Goal: Information Seeking & Learning: Learn about a topic

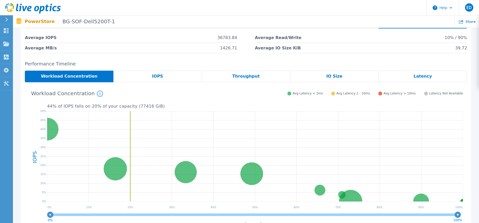
scroll to position [27, 0]
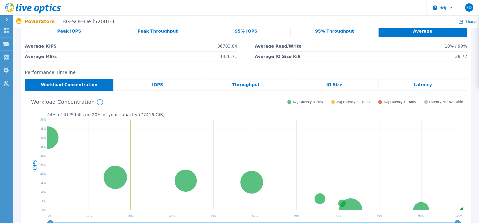
click at [343, 85] on div "IO Size" at bounding box center [334, 85] width 88 height 12
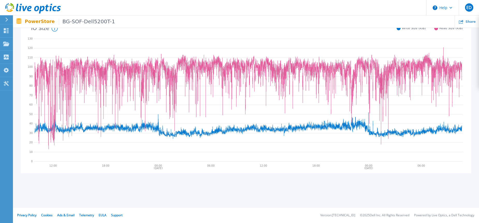
scroll to position [73, 0]
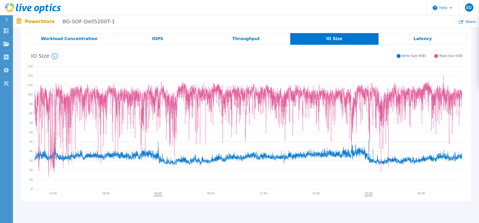
click at [245, 41] on span "Throughput" at bounding box center [245, 39] width 27 height 4
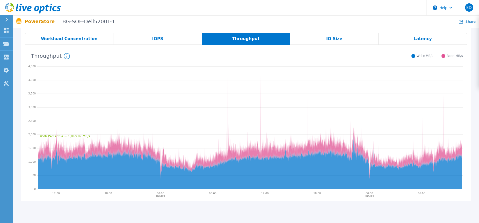
click at [149, 41] on div "IOPS" at bounding box center [157, 39] width 88 height 12
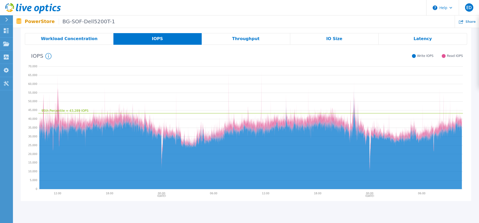
drag, startPoint x: 340, startPoint y: 79, endPoint x: 368, endPoint y: 111, distance: 41.9
click at [368, 111] on icon "95th Percentile = 43,289 IOPS" at bounding box center [250, 126] width 424 height 129
drag, startPoint x: 353, startPoint y: 112, endPoint x: 333, endPoint y: 104, distance: 21.3
click at [335, 105] on icon "95th Percentile = 43,289 IOPS" at bounding box center [250, 126] width 424 height 129
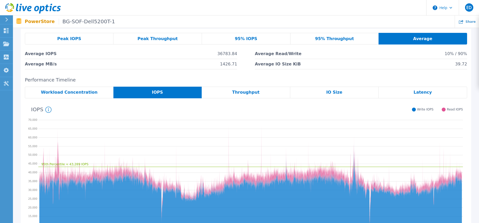
scroll to position [0, 0]
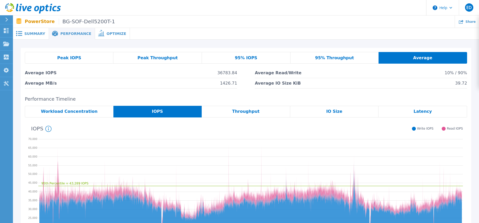
drag, startPoint x: 46, startPoint y: 131, endPoint x: 45, endPoint y: 133, distance: 2.8
click at [46, 131] on icon at bounding box center [48, 129] width 6 height 6
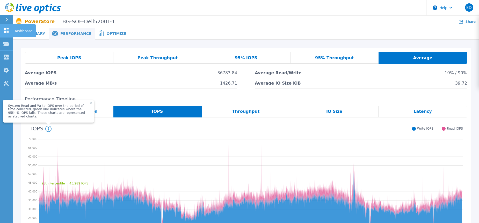
click at [6, 31] on icon at bounding box center [6, 30] width 6 height 5
click at [22, 28] on p "Dashboard" at bounding box center [22, 30] width 19 height 13
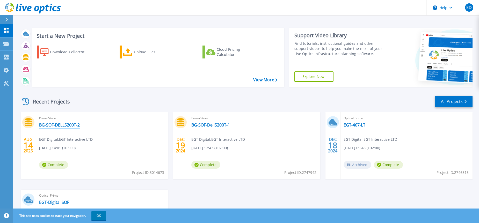
click at [55, 123] on link "BG-SOF-DELL5200T-2" at bounding box center [59, 124] width 41 height 5
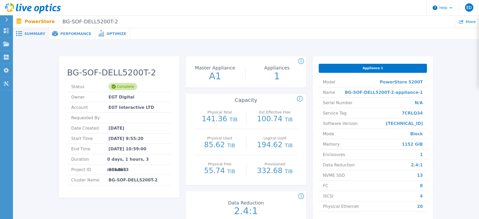
click at [69, 32] on span "Performance" at bounding box center [75, 34] width 31 height 4
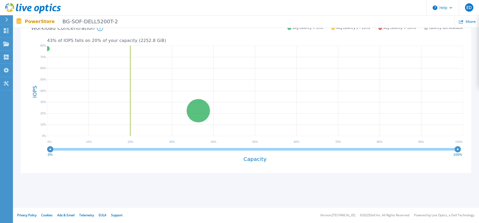
scroll to position [65, 0]
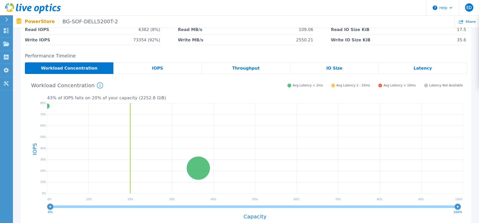
click at [162, 65] on div "IOPS" at bounding box center [157, 68] width 88 height 12
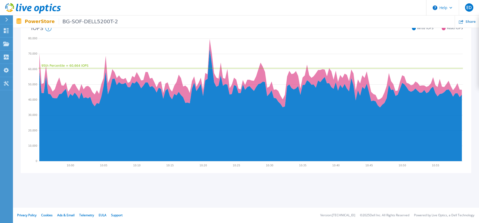
scroll to position [0, 0]
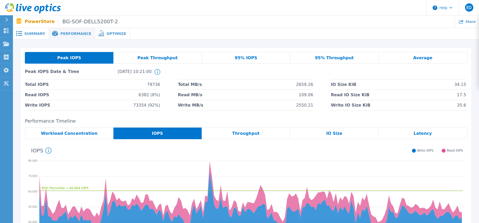
click at [85, 135] on span "Workload Concentration" at bounding box center [69, 133] width 57 height 4
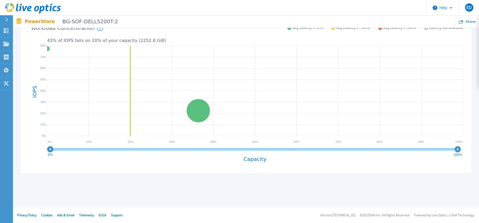
scroll to position [65, 0]
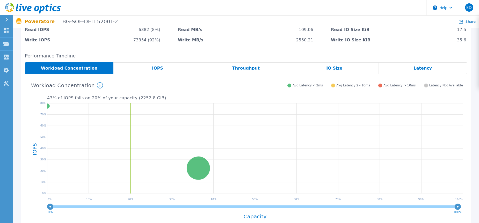
click at [146, 68] on div "IOPS" at bounding box center [157, 68] width 88 height 12
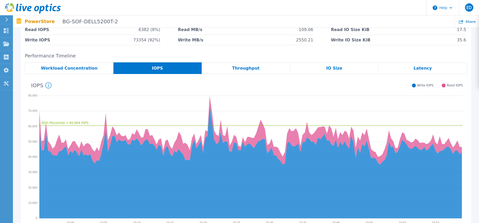
click at [255, 69] on span "Throughput" at bounding box center [245, 68] width 27 height 4
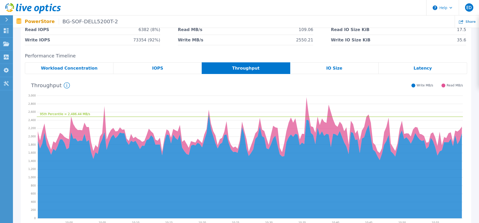
click at [310, 70] on div "IO Size" at bounding box center [334, 68] width 89 height 12
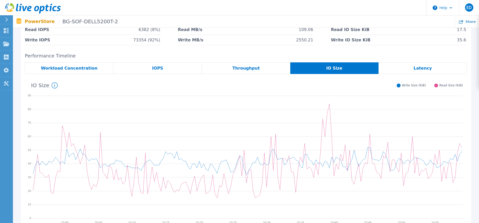
click at [419, 68] on span "Latency" at bounding box center [422, 68] width 18 height 4
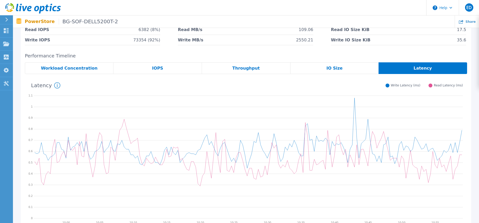
scroll to position [0, 0]
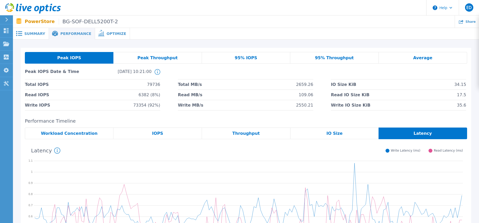
click at [164, 57] on span "Peak Throughput" at bounding box center [157, 58] width 40 height 4
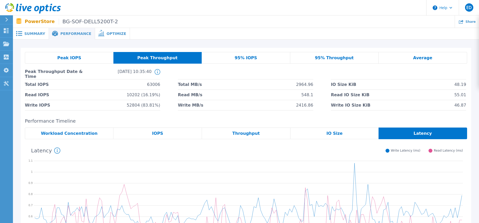
click at [248, 61] on div "95% IOPS" at bounding box center [246, 58] width 89 height 12
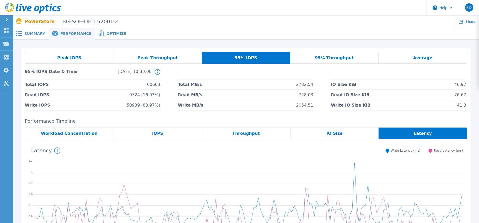
click at [353, 58] on div "95% Throughput" at bounding box center [334, 58] width 89 height 12
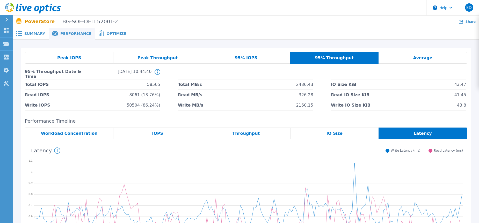
click at [402, 58] on div "Average" at bounding box center [422, 58] width 89 height 12
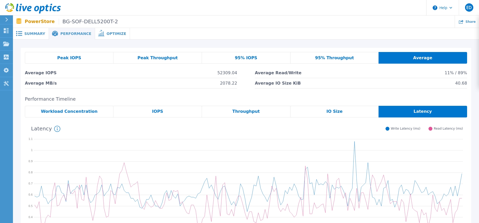
click at [112, 37] on div "Optimize" at bounding box center [112, 34] width 35 height 12
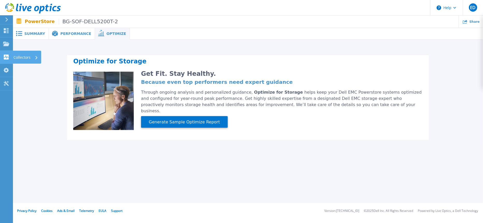
click at [28, 56] on p "Collectors" at bounding box center [21, 57] width 17 height 13
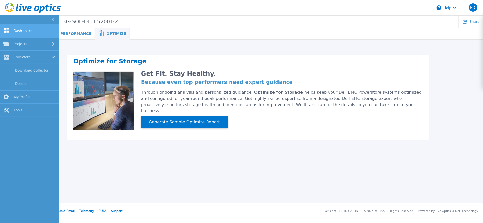
click at [18, 29] on span "Dashboard" at bounding box center [22, 30] width 19 height 5
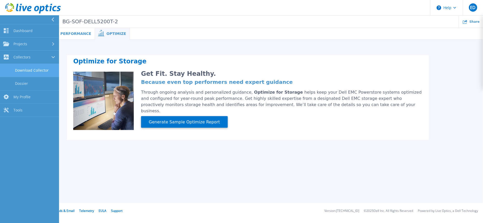
click at [26, 67] on link "Download Collector" at bounding box center [29, 70] width 59 height 13
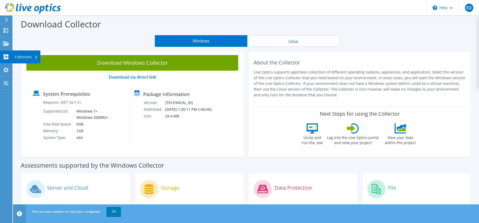
click at [7, 57] on icon at bounding box center [6, 56] width 6 height 5
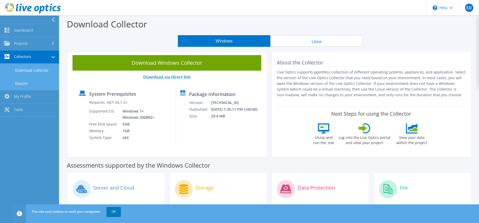
click at [19, 81] on link "Dossier" at bounding box center [29, 83] width 59 height 13
